Goal: Task Accomplishment & Management: Use online tool/utility

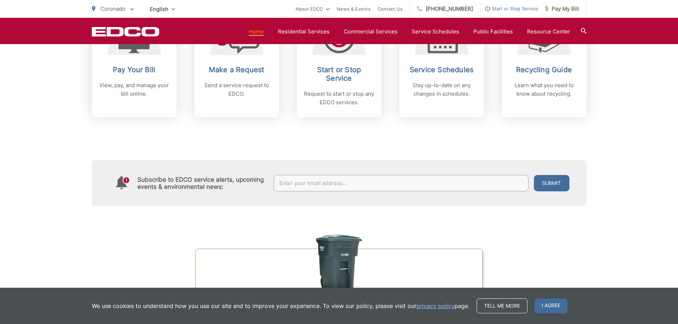
scroll to position [285, 0]
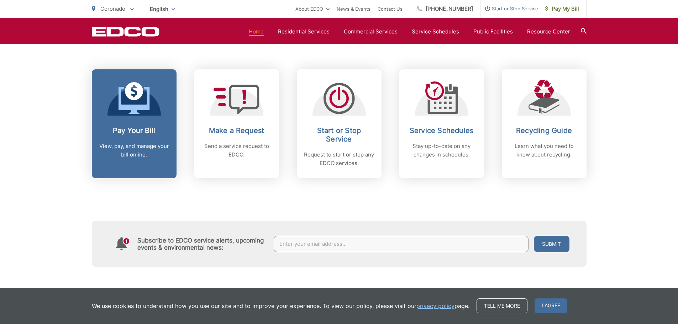
click at [127, 133] on h2 "Pay Your Bill" at bounding box center [134, 130] width 70 height 9
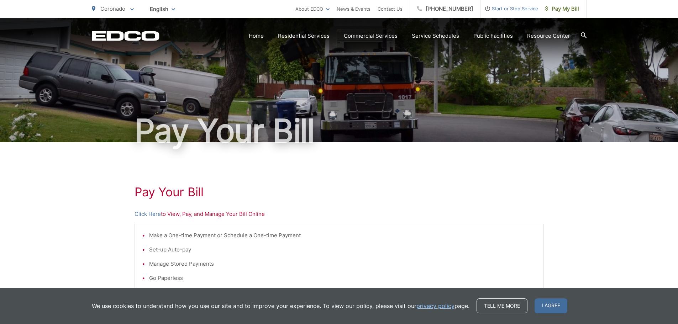
click at [158, 210] on div "Pay Your Bill Click Here to View, Pay, and Manage Your Bill Online Make a One-t…" at bounding box center [339, 302] width 409 height 320
click at [152, 214] on link "Click Here" at bounding box center [148, 214] width 26 height 9
